Goal: Navigation & Orientation: Find specific page/section

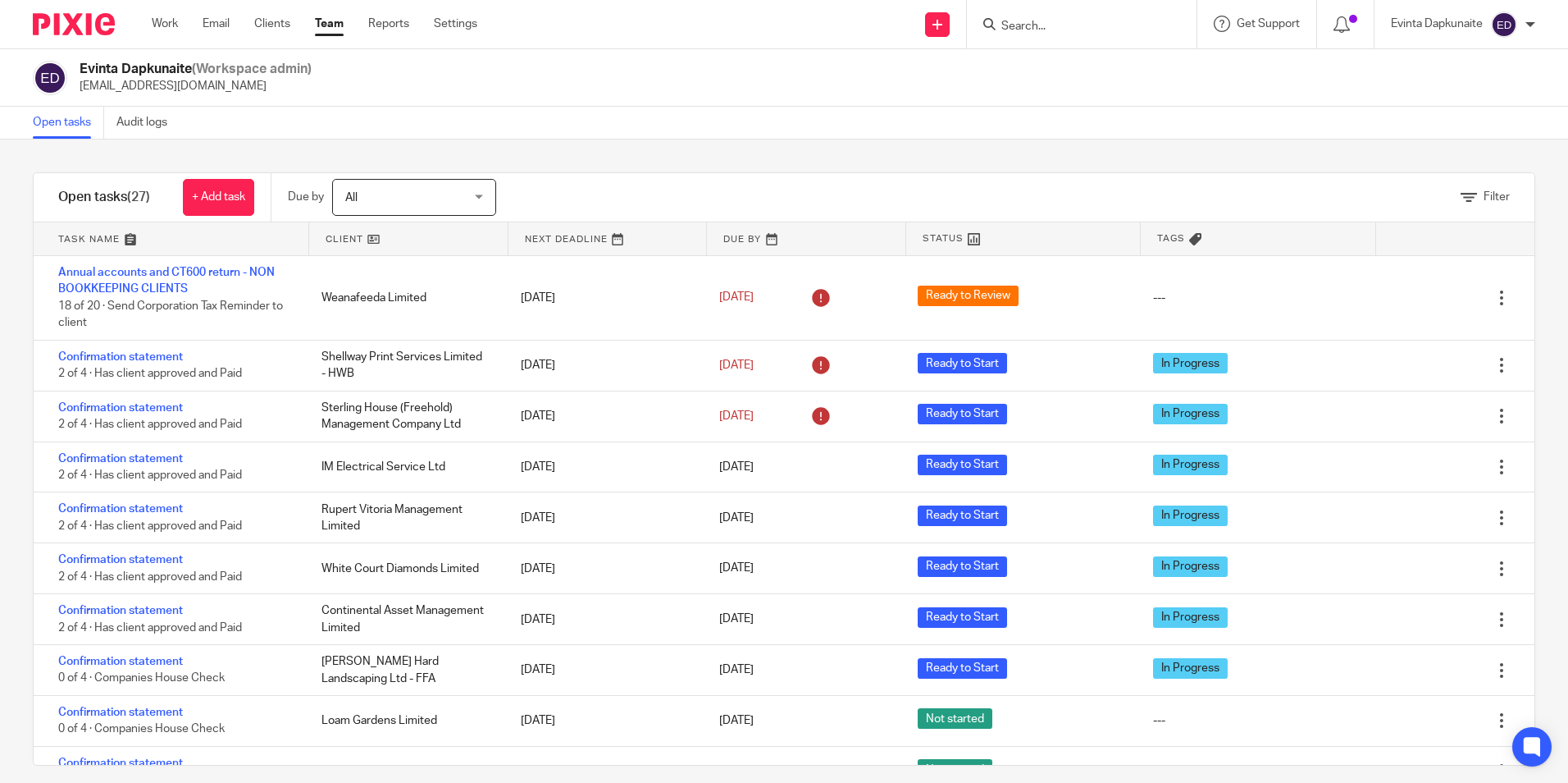
click at [330, 27] on link "Team" at bounding box center [329, 24] width 28 height 16
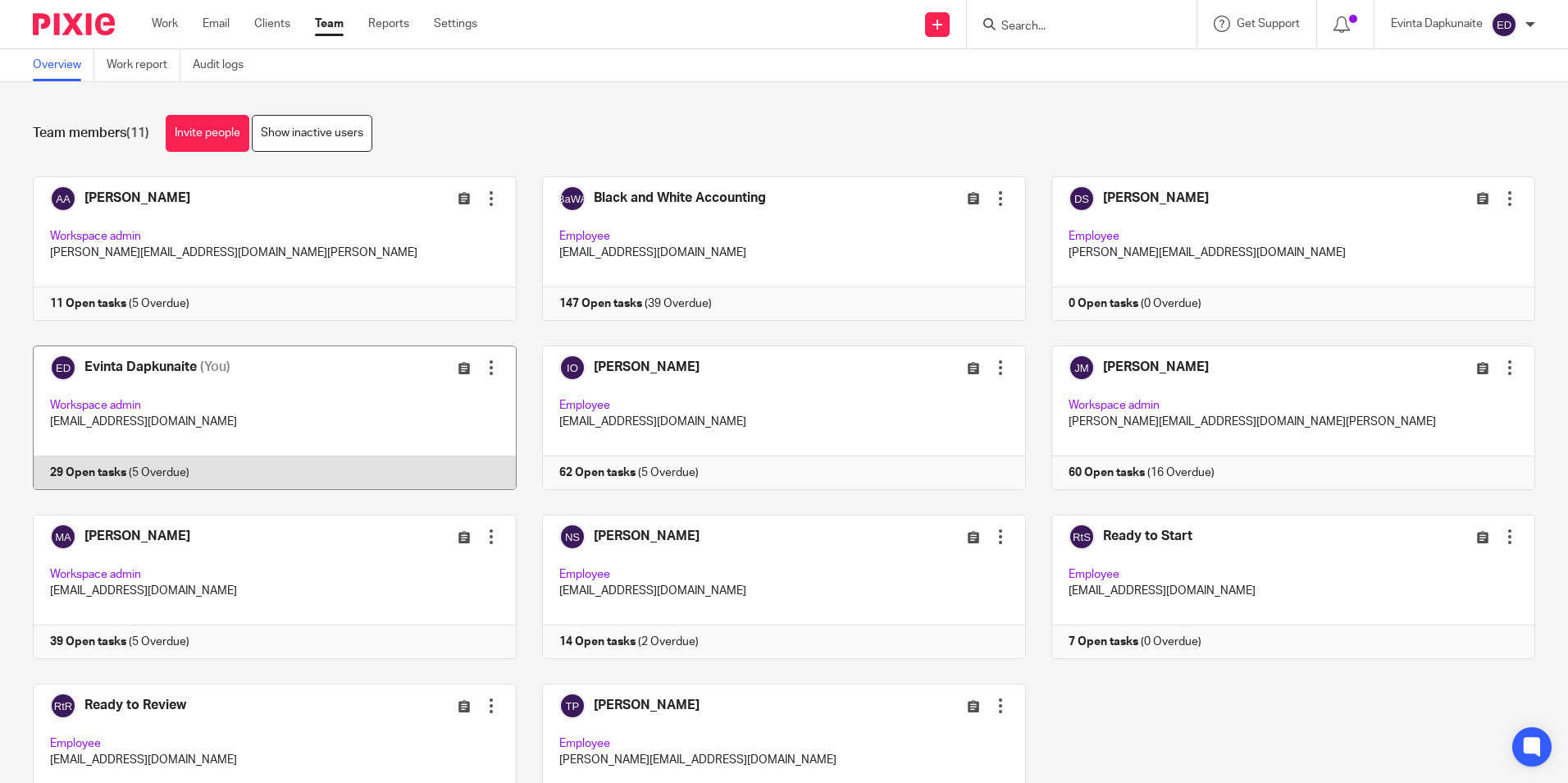
click at [222, 436] on link at bounding box center [262, 418] width 509 height 145
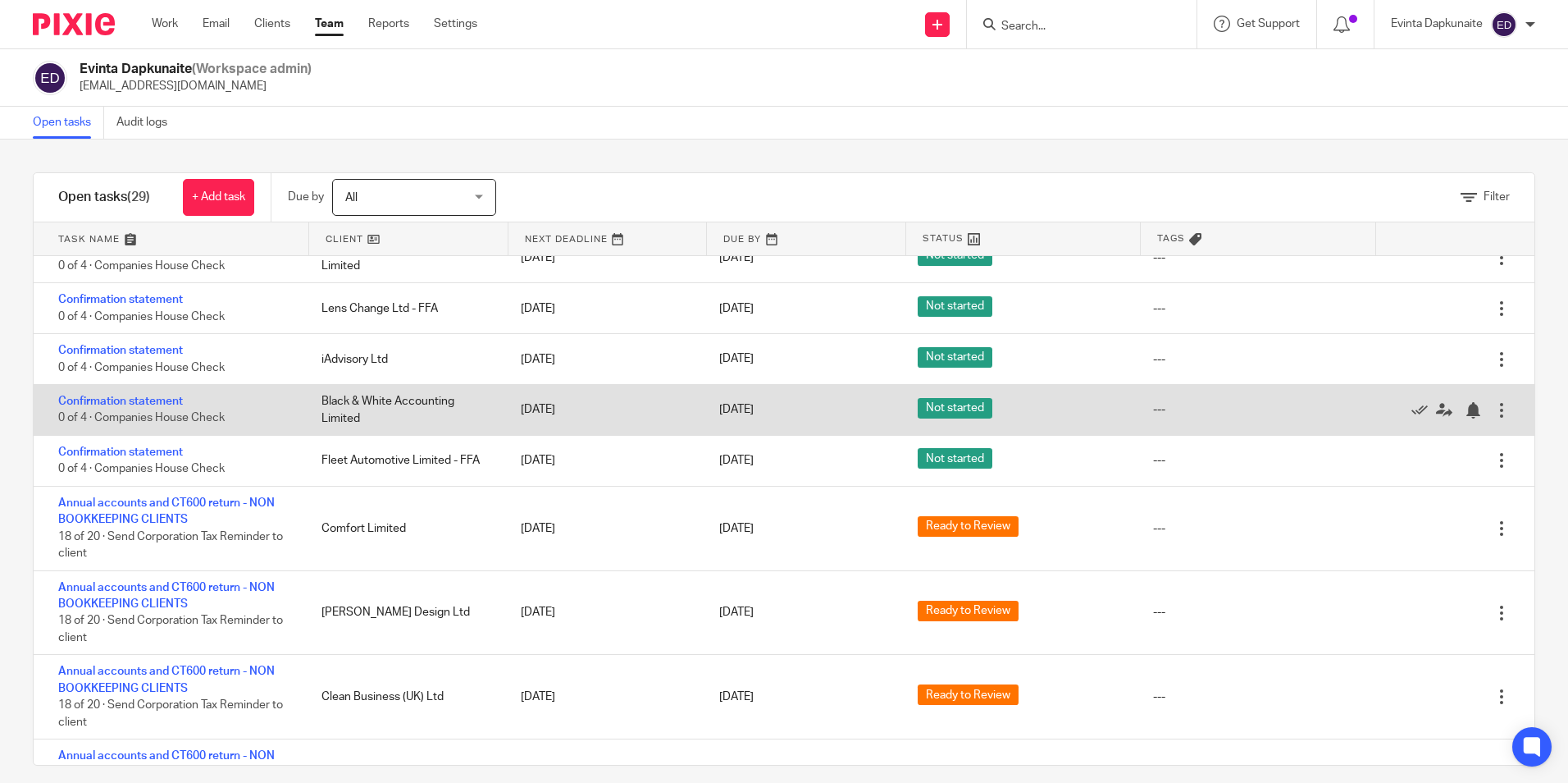
scroll to position [692, 0]
